Goal: Task Accomplishment & Management: Manage account settings

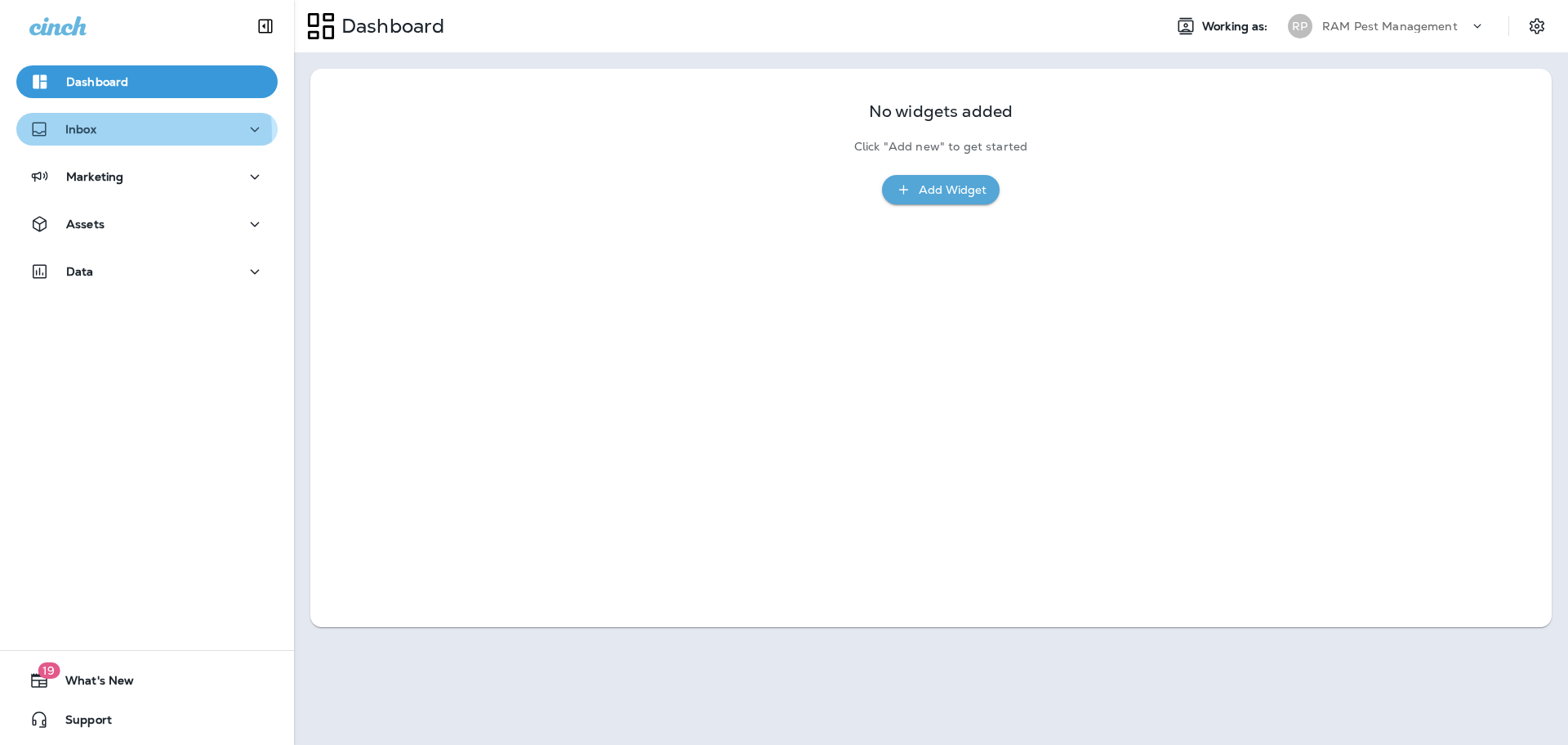
click at [66, 135] on p "Inbox" at bounding box center [80, 129] width 31 height 13
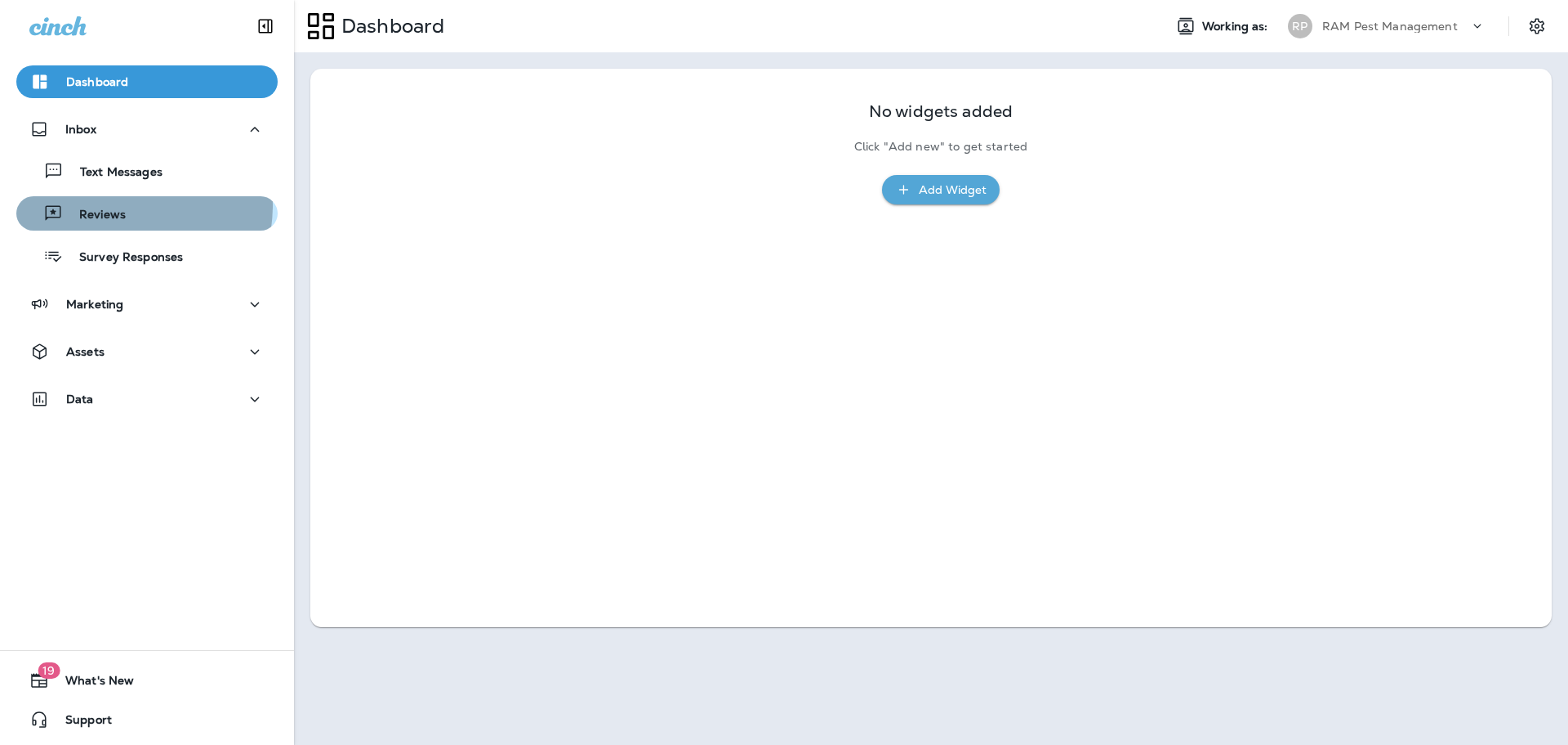
click at [115, 205] on div "Reviews" at bounding box center [74, 213] width 103 height 25
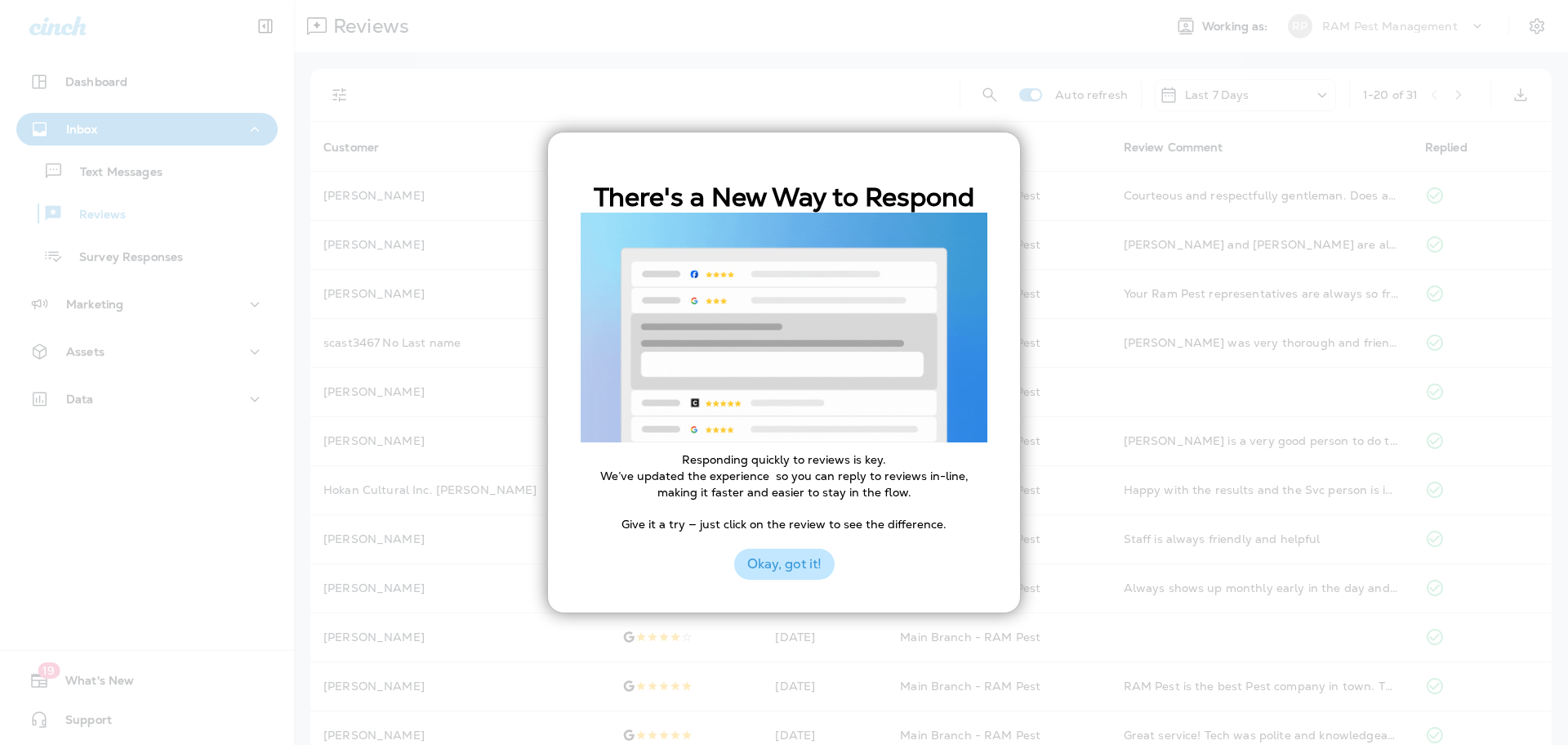
click at [784, 555] on button "Okay, got it!" at bounding box center [784, 563] width 101 height 31
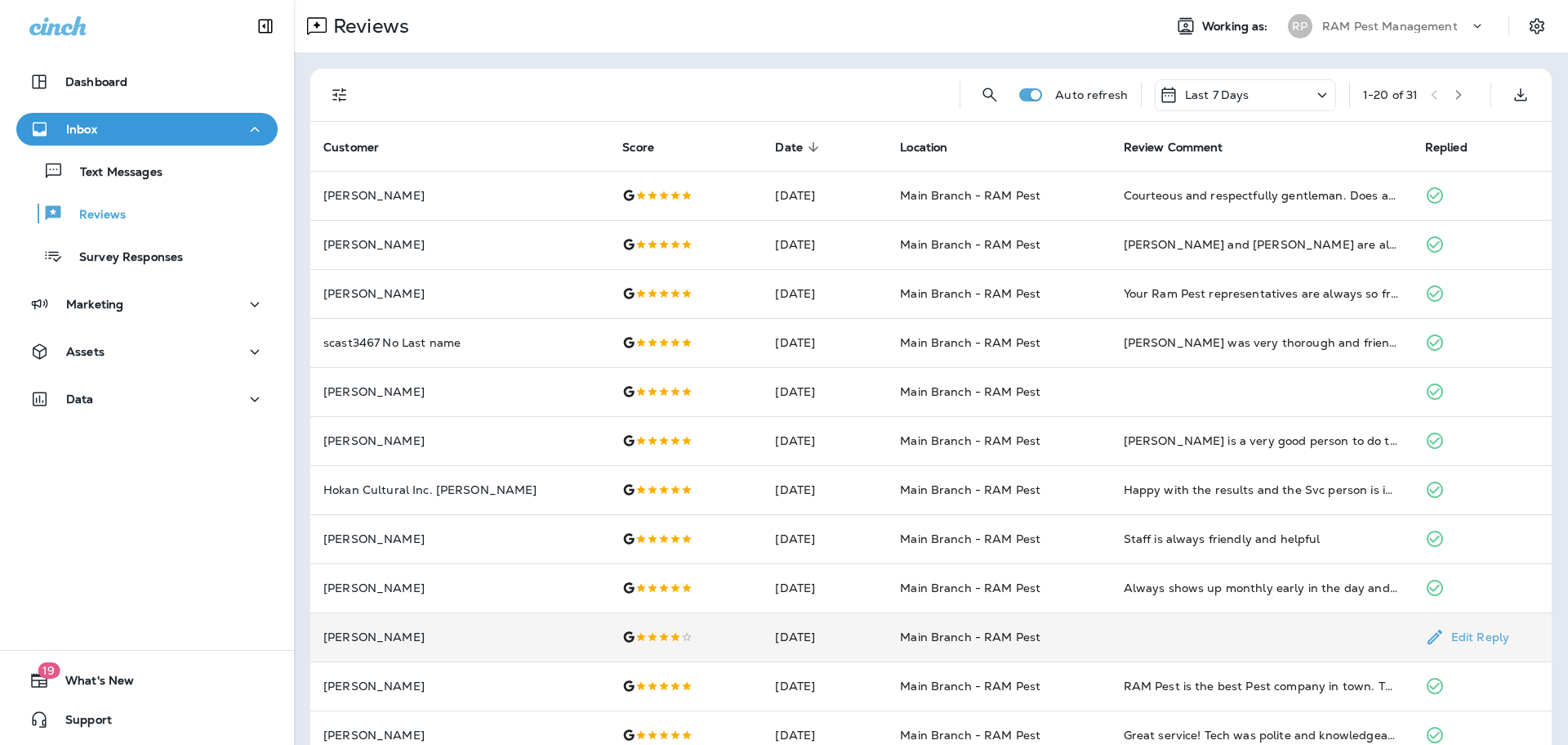
click at [828, 628] on td "[DATE]" at bounding box center [824, 636] width 125 height 49
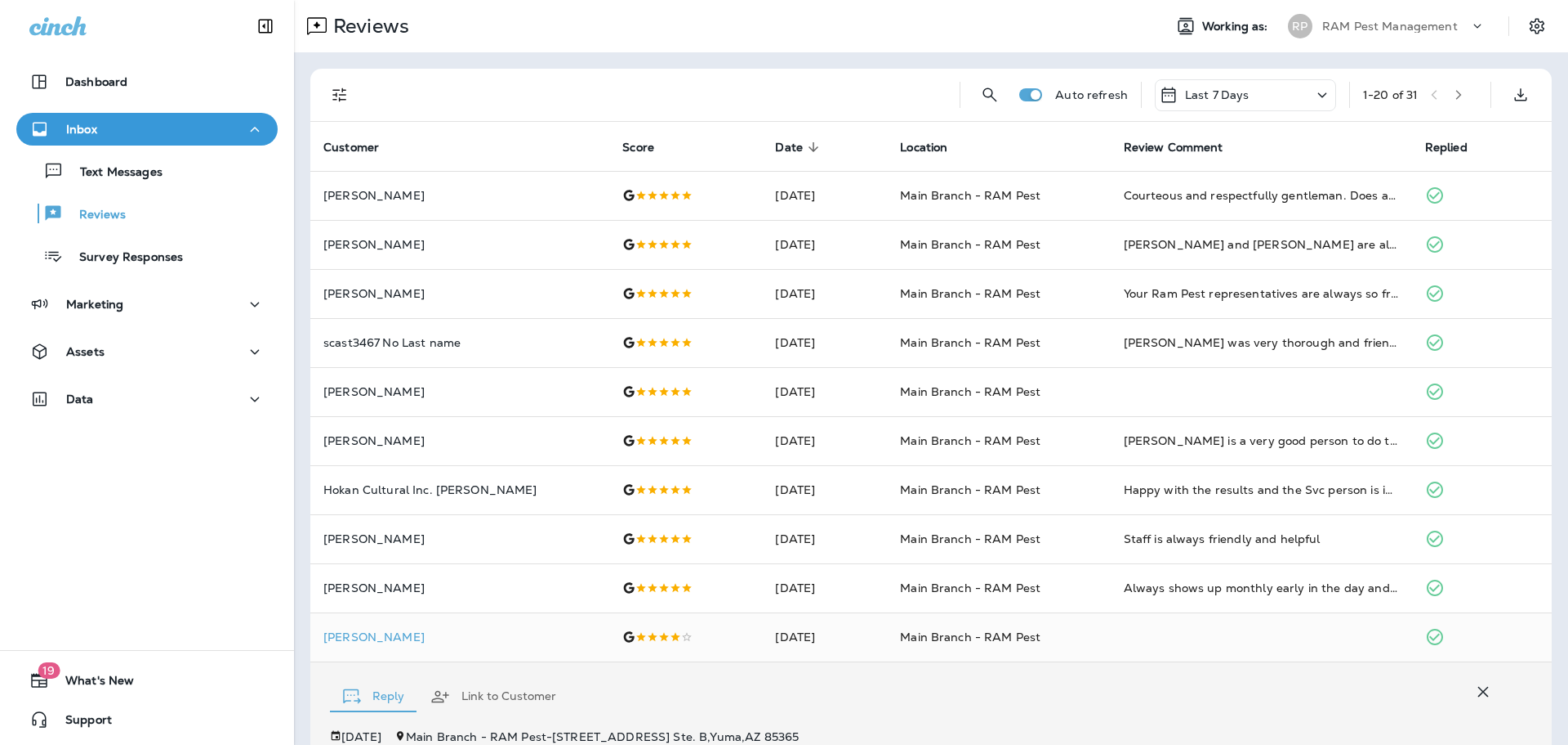
scroll to position [294, 0]
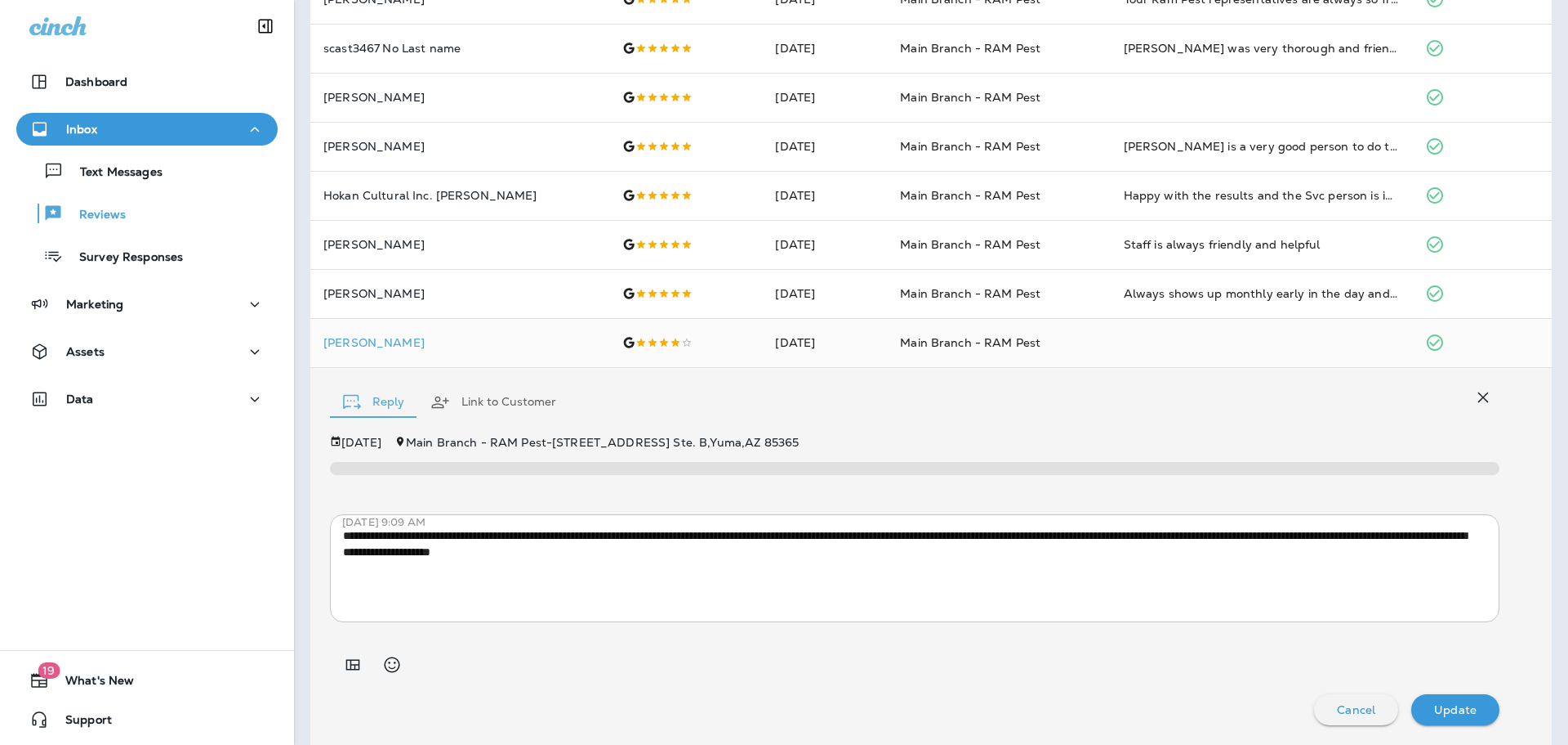
drag, startPoint x: 1350, startPoint y: 711, endPoint x: 1227, endPoint y: 663, distance: 132.0
click at [1349, 711] on p "Cancel" at bounding box center [1356, 709] width 38 height 13
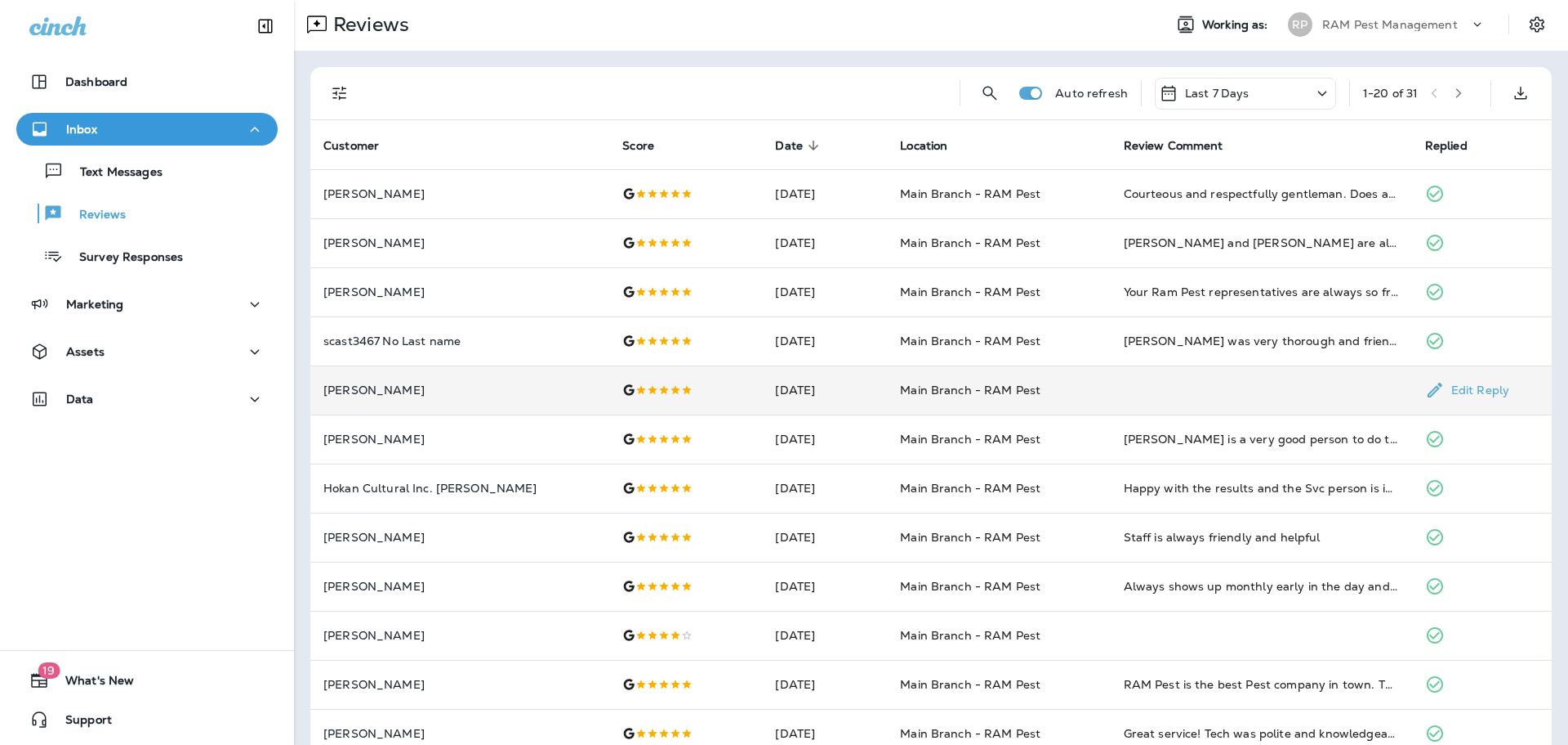
scroll to position [0, 0]
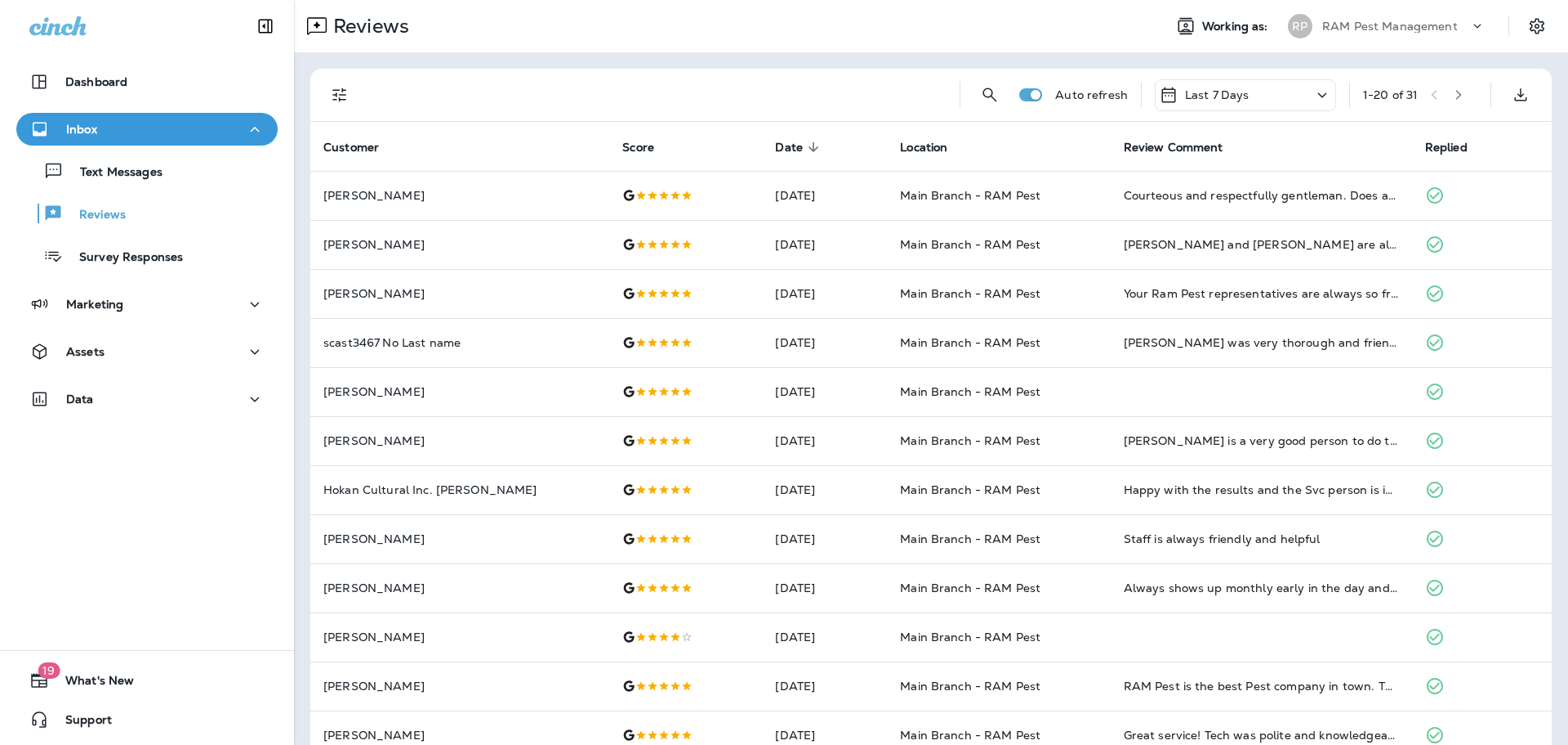
click at [1252, 103] on div "Last 7 Days" at bounding box center [1245, 95] width 181 height 32
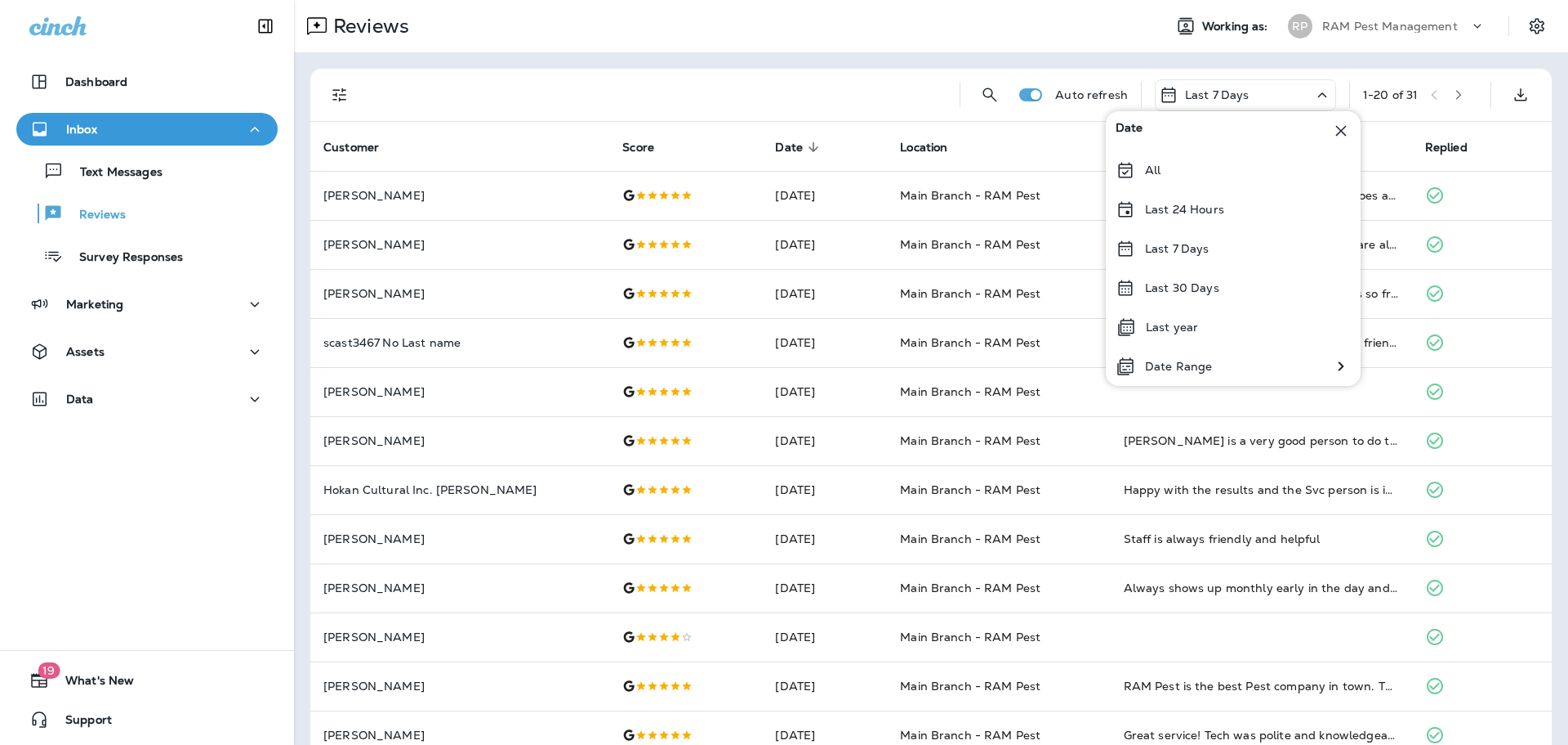
click at [896, 101] on div at bounding box center [658, 95] width 578 height 52
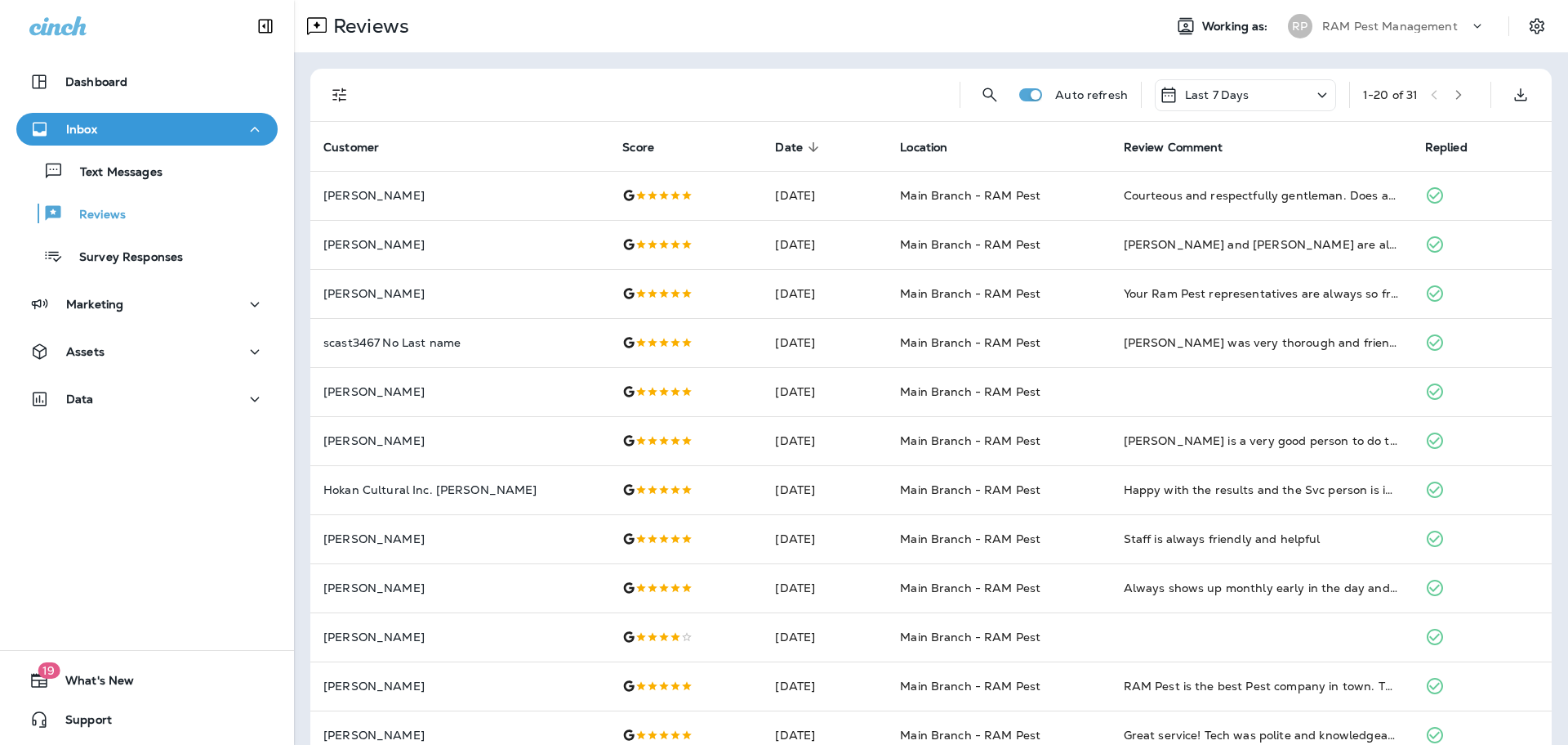
click at [1279, 99] on div "Last 7 Days" at bounding box center [1245, 95] width 181 height 32
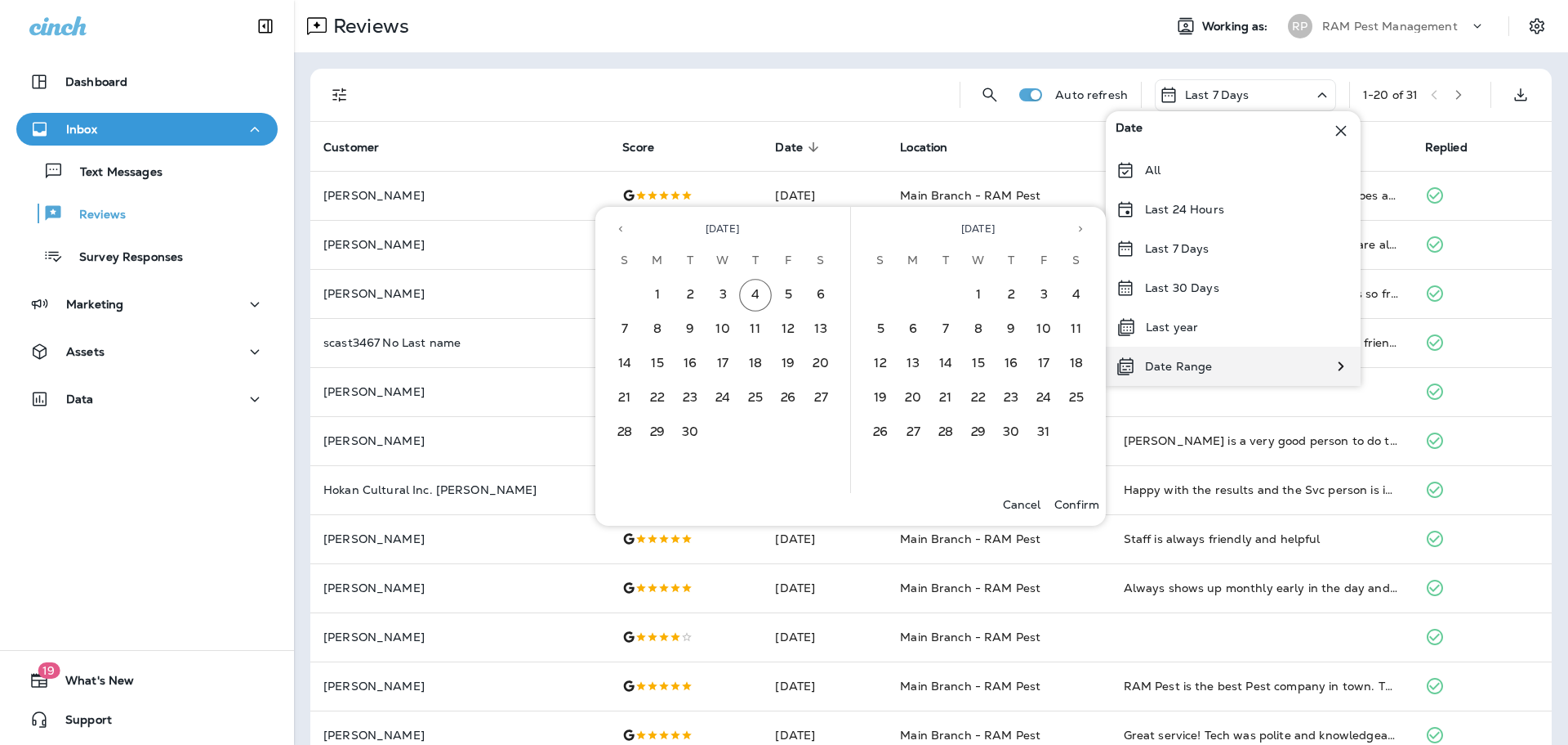
click at [1187, 369] on p "Date Range" at bounding box center [1178, 366] width 67 height 13
click at [617, 230] on icon "Previous month" at bounding box center [620, 228] width 11 height 11
click at [662, 401] on button "18" at bounding box center [658, 398] width 33 height 33
click at [1071, 504] on p "Confirm" at bounding box center [1076, 504] width 45 height 13
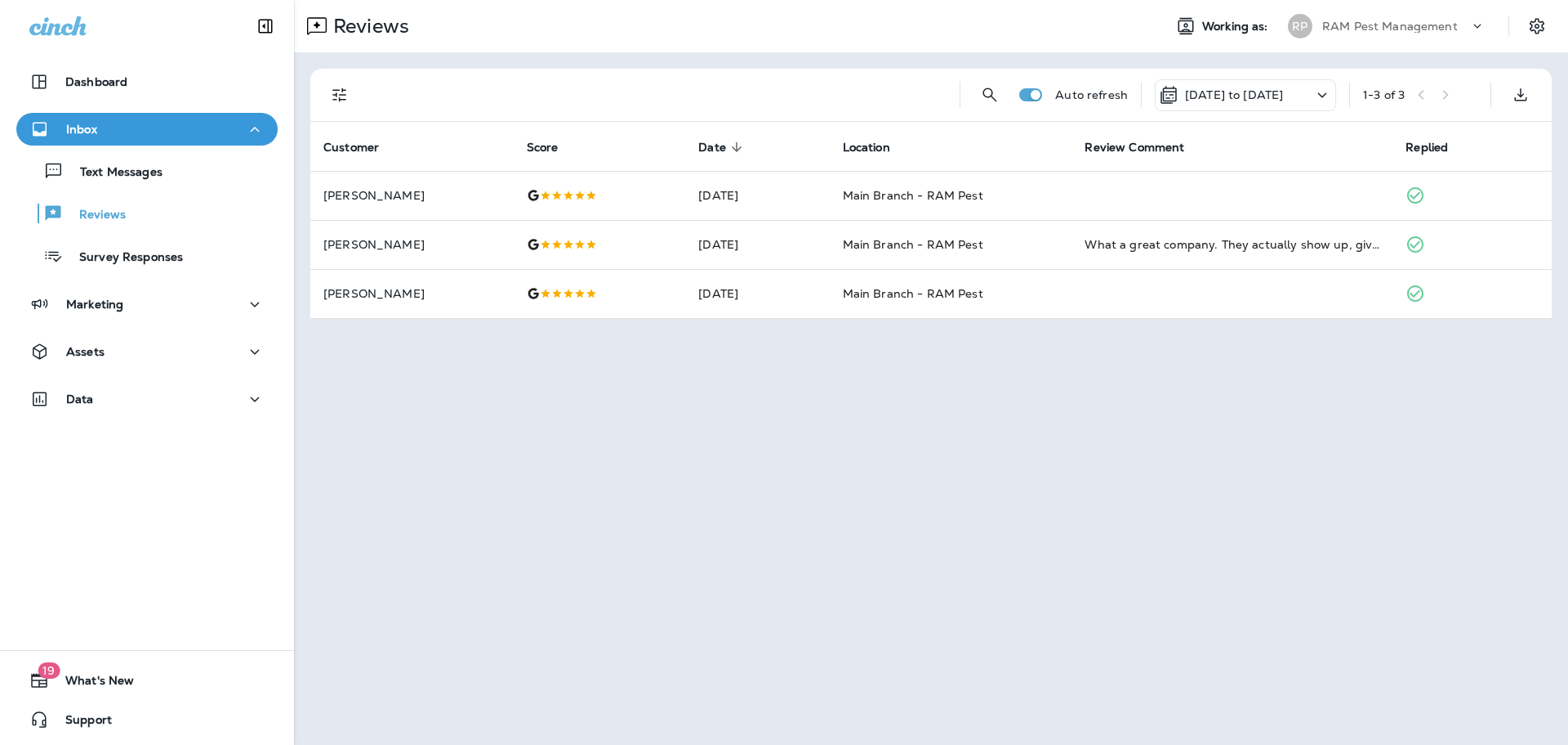
click at [1199, 93] on p "[DATE] to [DATE]" at bounding box center [1234, 94] width 98 height 13
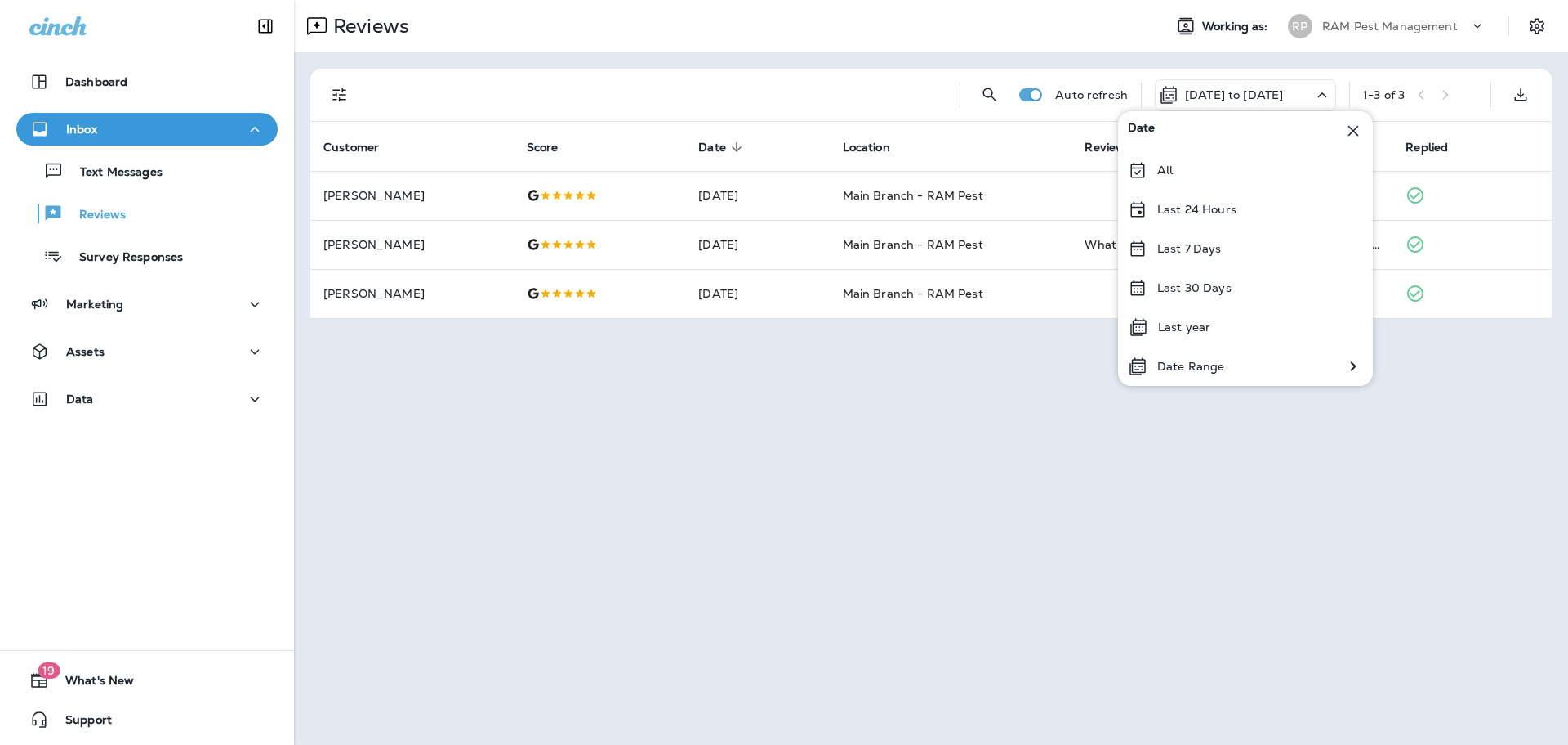
click at [1348, 130] on icon at bounding box center [1354, 131] width 20 height 20
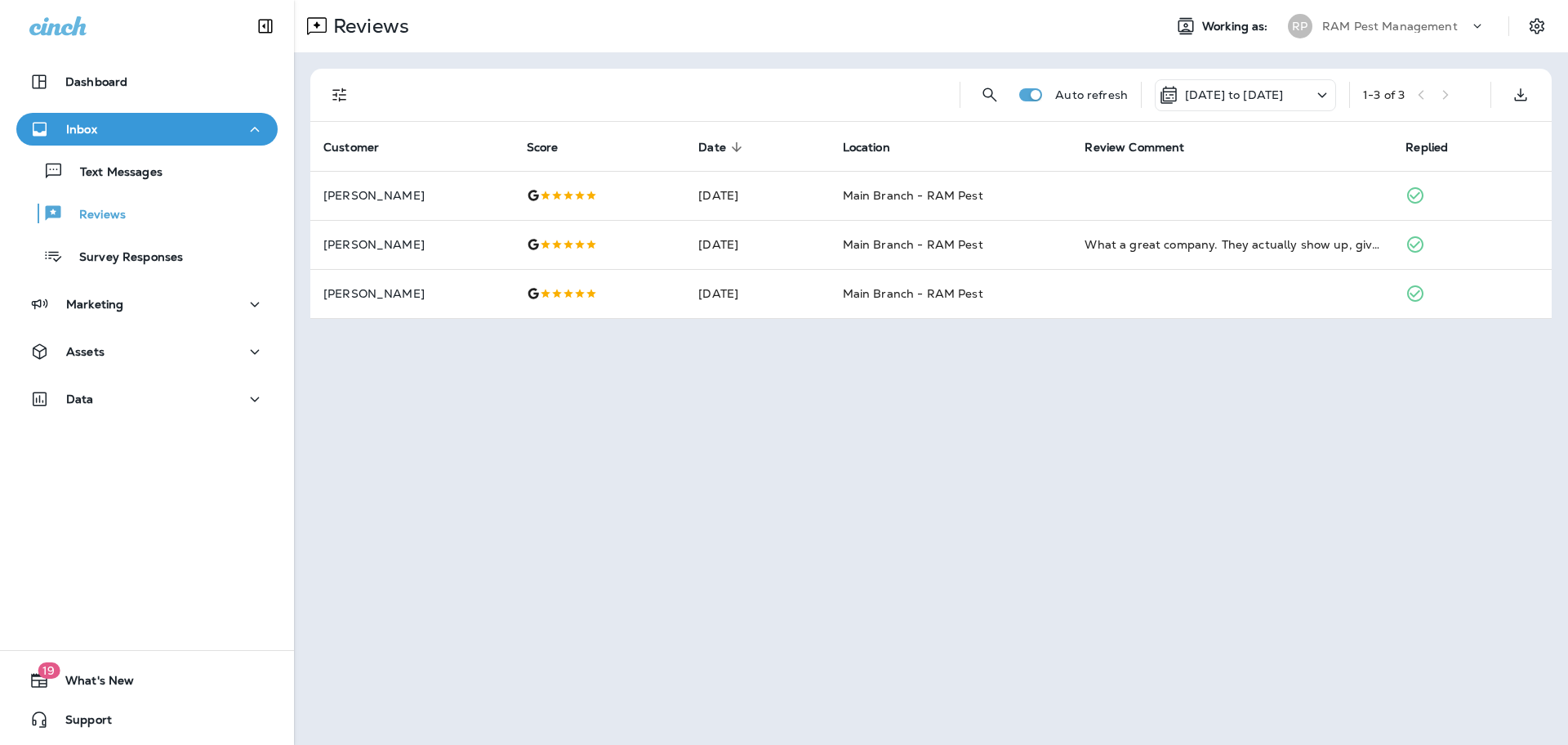
click at [1283, 89] on p "[DATE] to [DATE]" at bounding box center [1234, 94] width 98 height 13
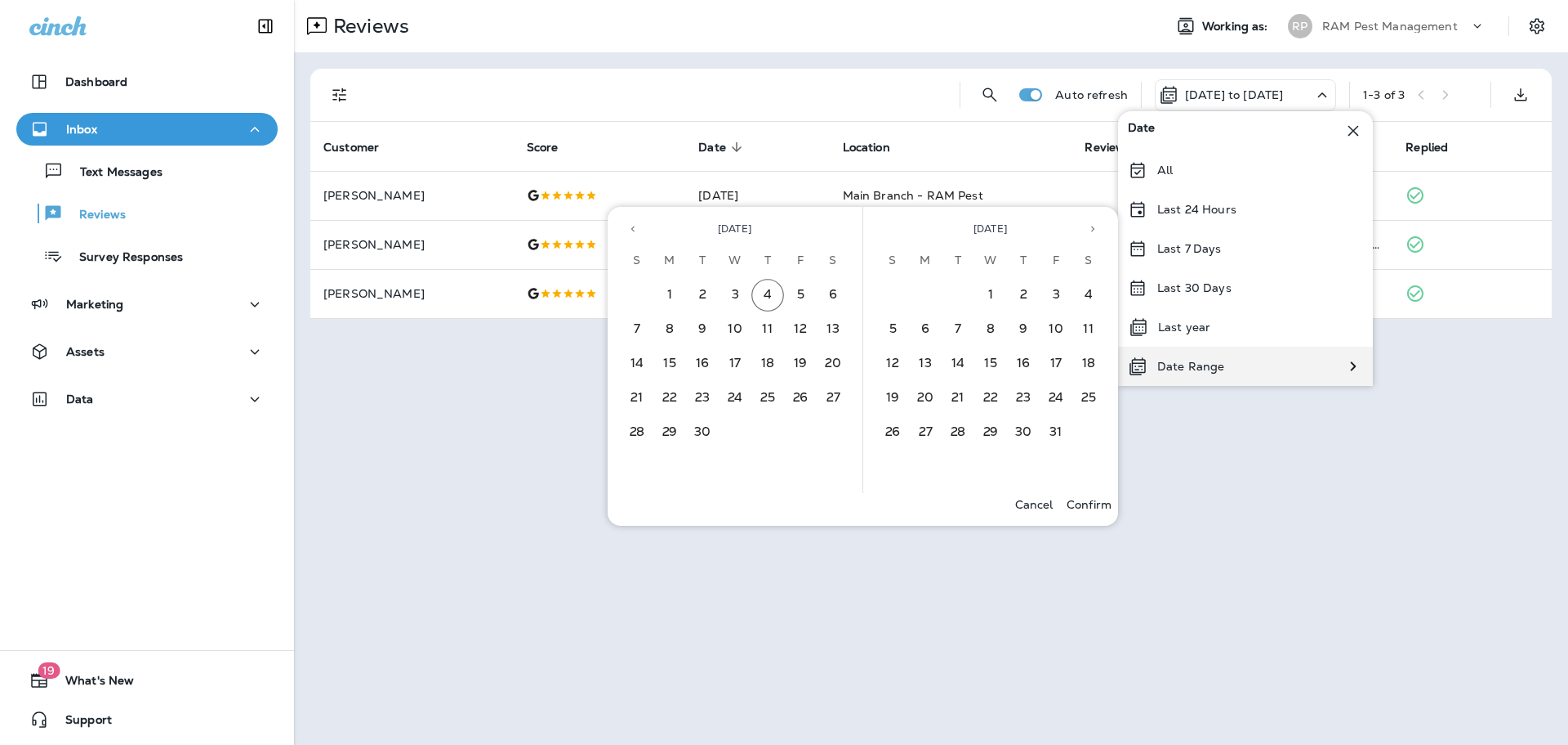
click at [1198, 368] on p "Date Range" at bounding box center [1190, 366] width 67 height 13
click at [629, 233] on icon "Previous month" at bounding box center [633, 228] width 11 height 11
click at [673, 391] on button "18" at bounding box center [670, 398] width 33 height 33
click at [1022, 296] on button "4" at bounding box center [1023, 295] width 33 height 33
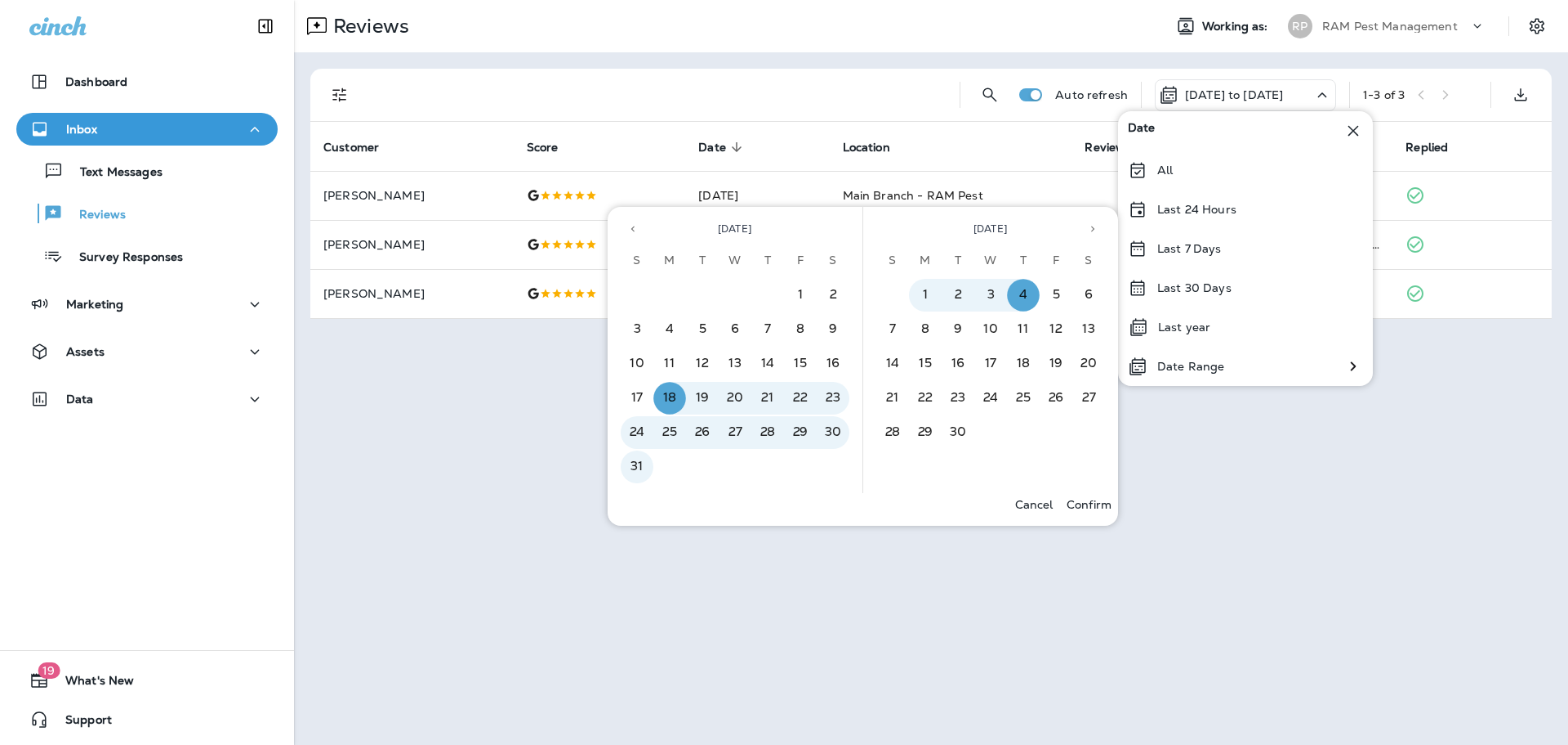
click at [1087, 500] on p "Confirm" at bounding box center [1088, 504] width 45 height 13
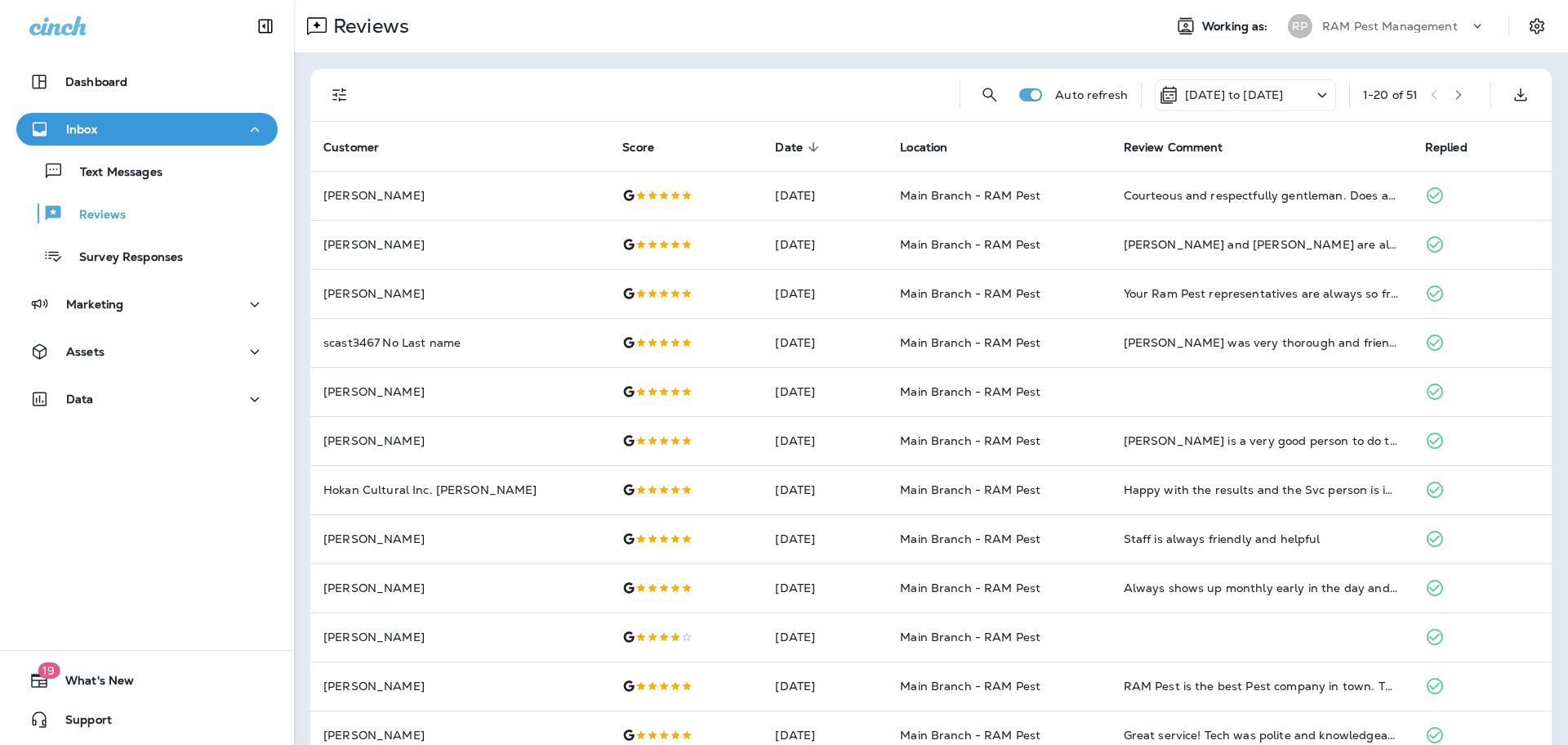
drag, startPoint x: 586, startPoint y: 109, endPoint x: 562, endPoint y: 56, distance: 58.2
click at [562, 56] on div "Auto refresh [DATE] to [DATE] 1 - 20 of 51 Customer Score Date sorted descendin…" at bounding box center [930, 610] width 1274 height 1117
drag, startPoint x: 564, startPoint y: 56, endPoint x: 582, endPoint y: 100, distance: 47.5
click at [582, 100] on div "Auto refresh [DATE] to [DATE] 1 - 20 of 51 Customer Score Date sorted descendin…" at bounding box center [930, 610] width 1274 height 1117
click at [586, 81] on div at bounding box center [658, 95] width 578 height 52
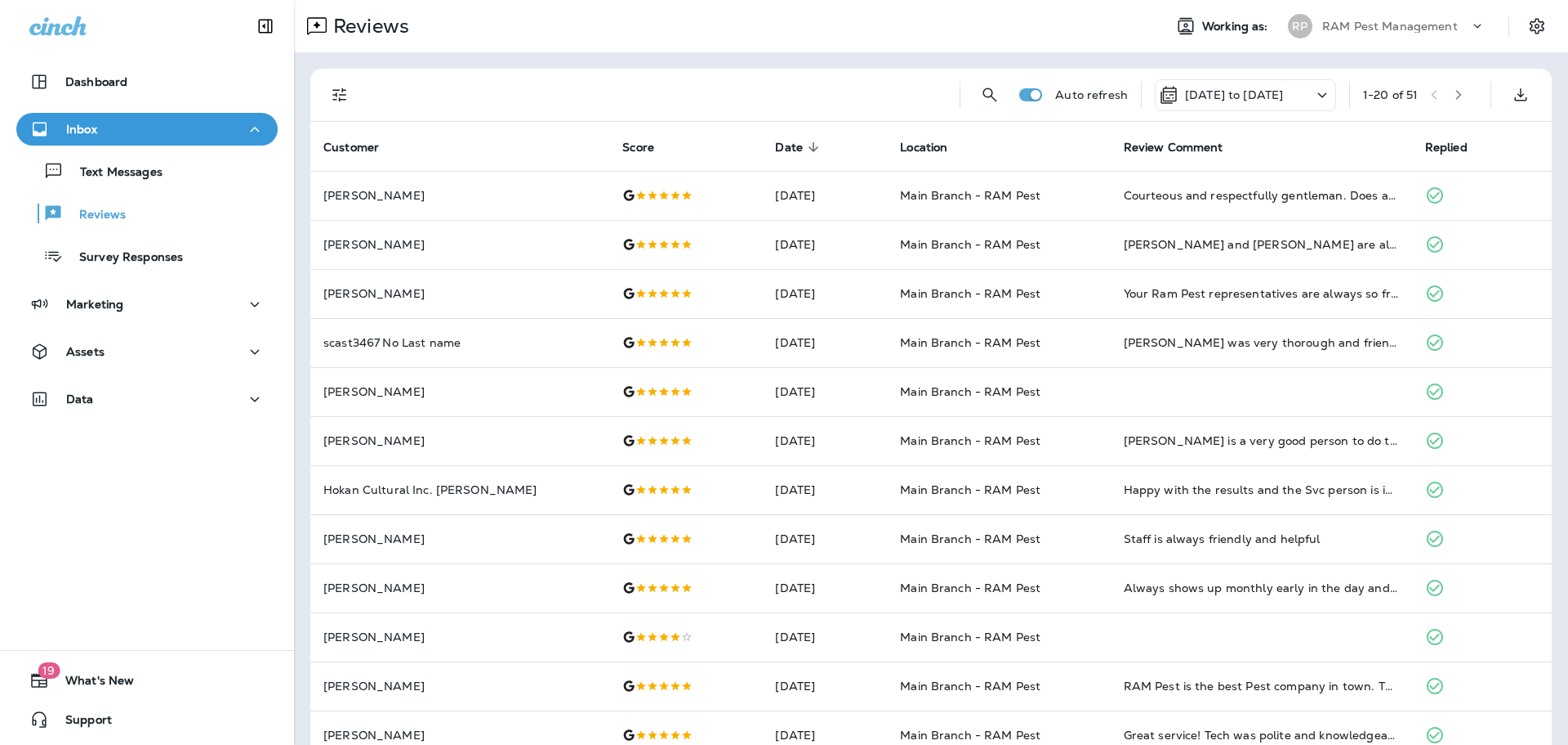
click at [1474, 26] on div at bounding box center [1484, 30] width 31 height 25
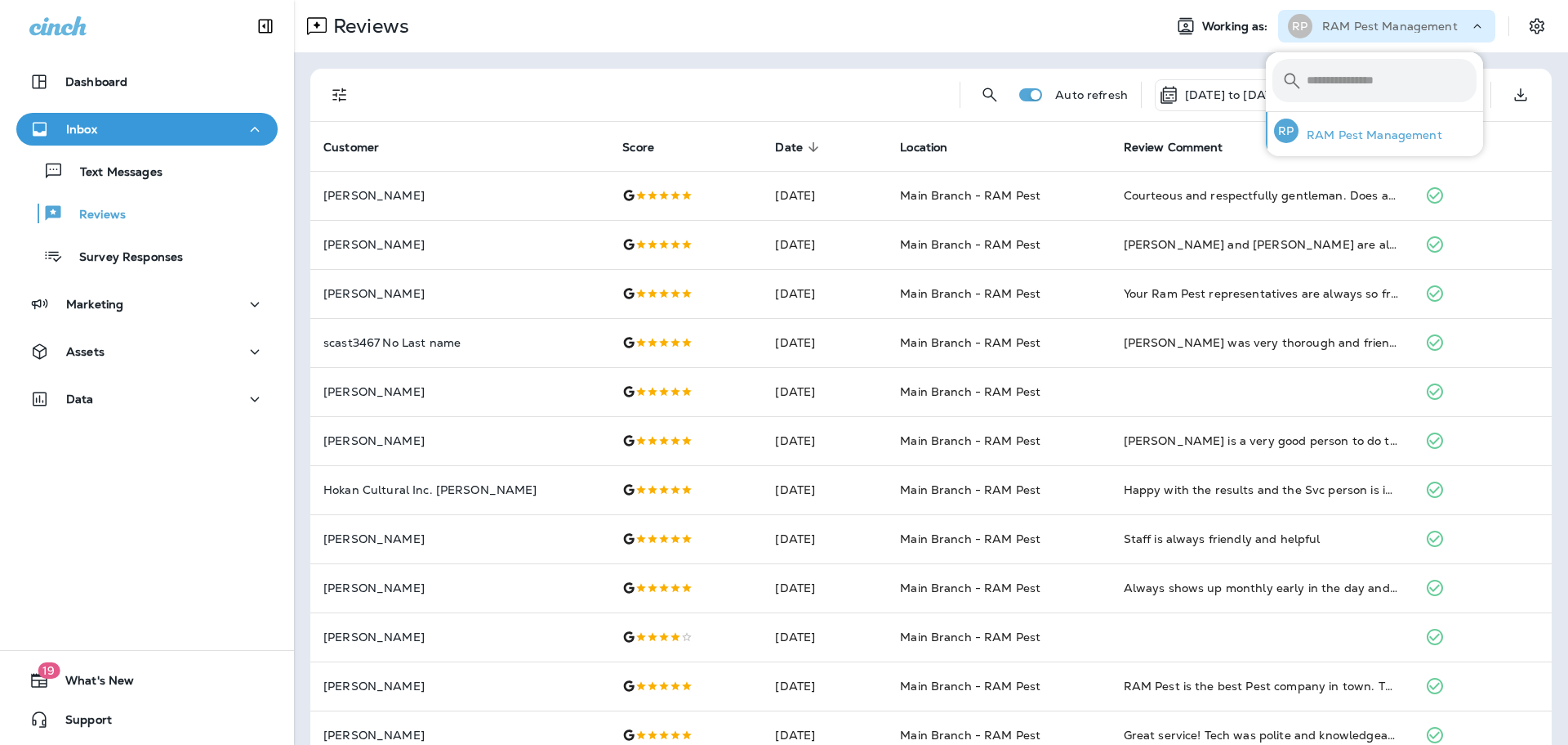
click at [1375, 137] on p "RAM Pest Management" at bounding box center [1371, 134] width 144 height 13
click at [1527, 26] on icon "Settings" at bounding box center [1537, 26] width 20 height 20
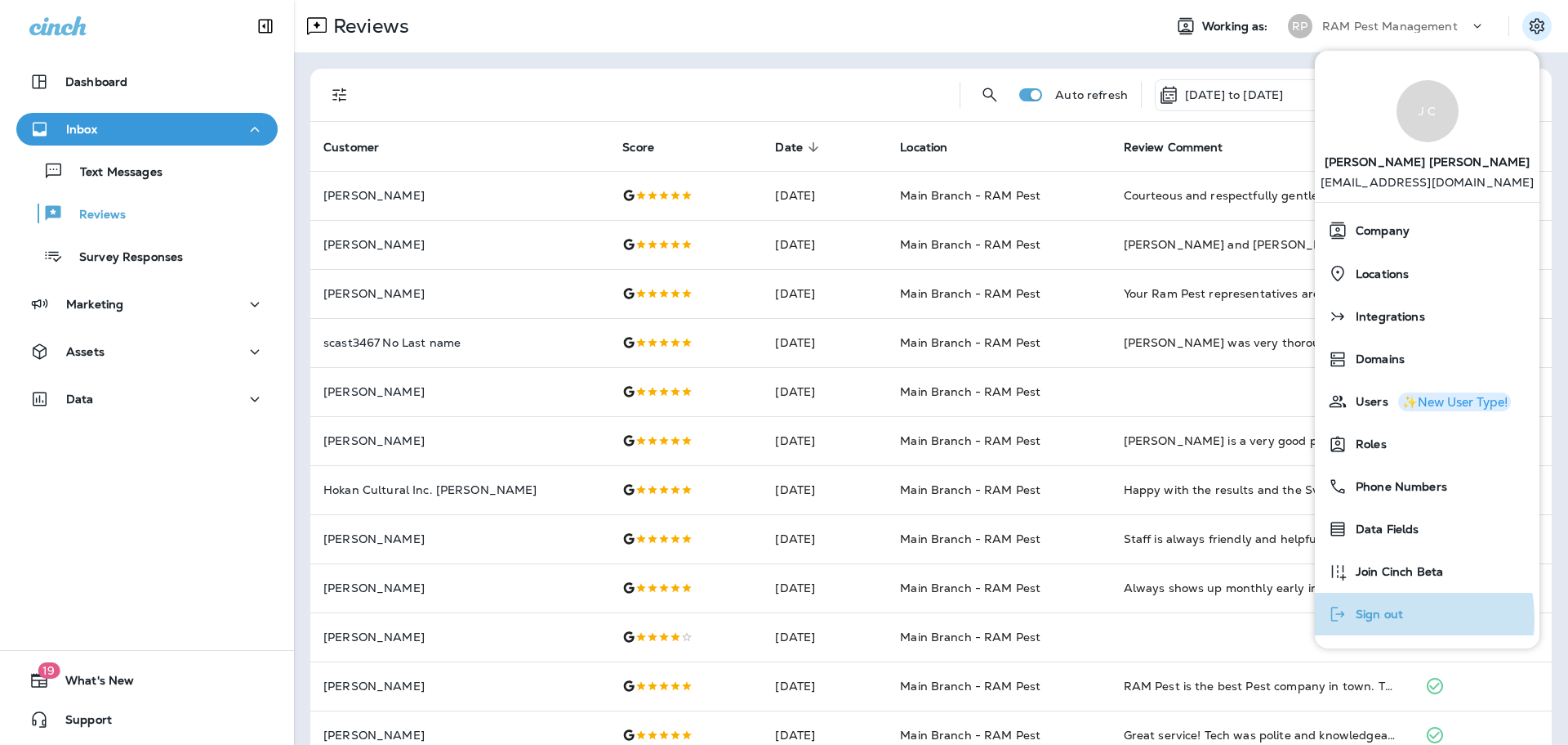
drag, startPoint x: 1383, startPoint y: 618, endPoint x: 1379, endPoint y: 608, distance: 10.8
click at [1383, 617] on span "Sign out" at bounding box center [1376, 614] width 56 height 14
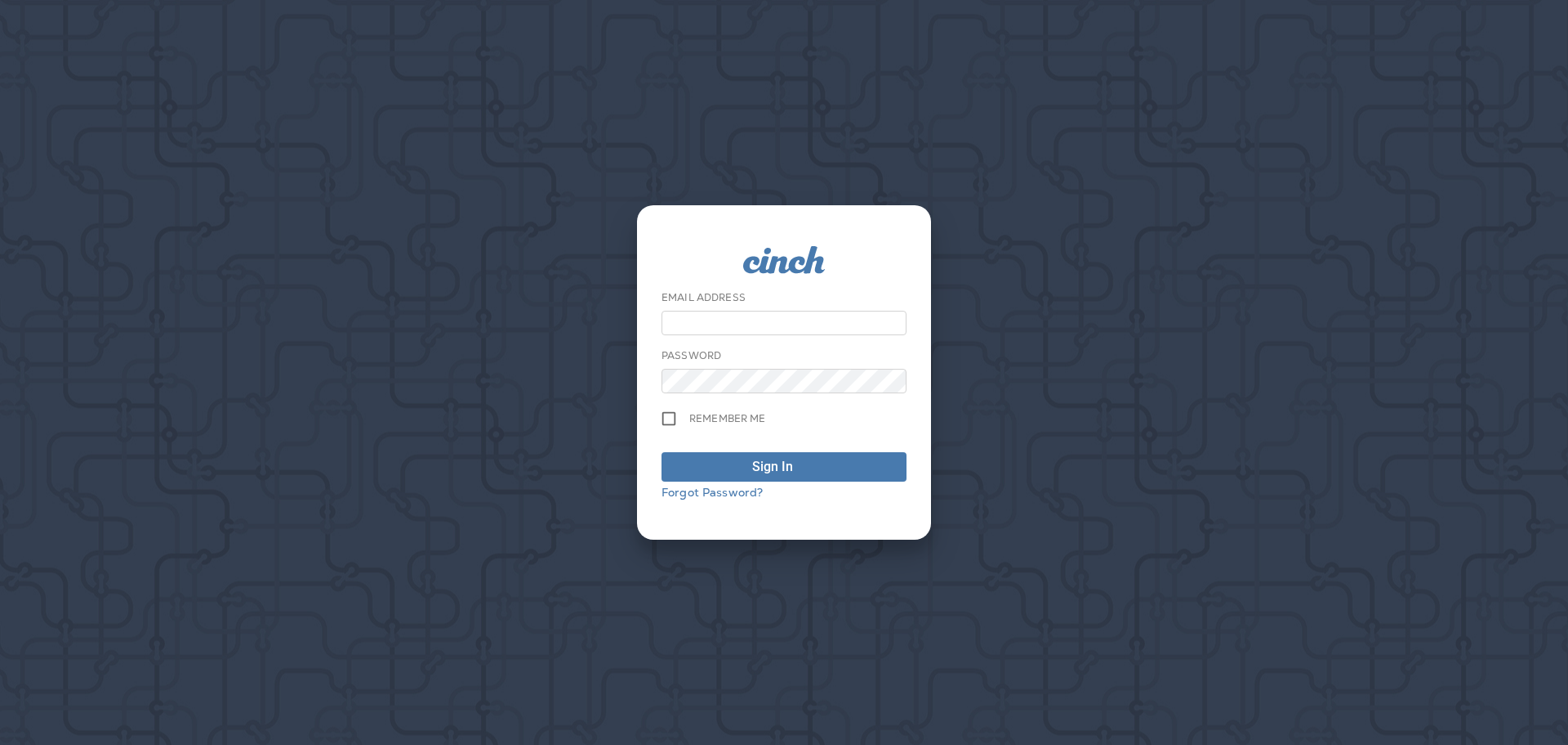
type input "**********"
